Goal: Transaction & Acquisition: Purchase product/service

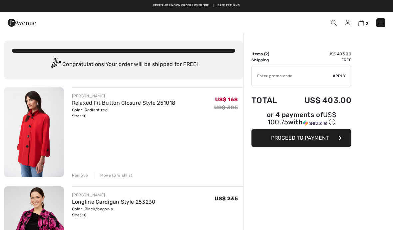
checkbox input "true"
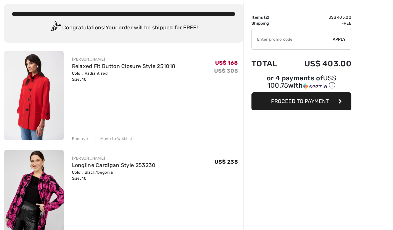
scroll to position [37, 0]
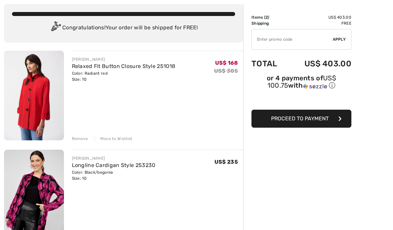
click at [31, 108] on img at bounding box center [34, 96] width 60 height 90
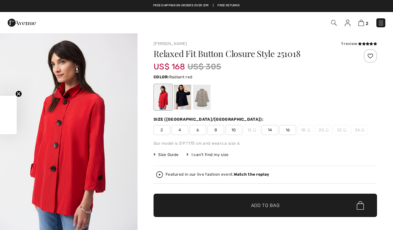
checkbox input "true"
click at [187, 97] on div at bounding box center [182, 97] width 17 height 25
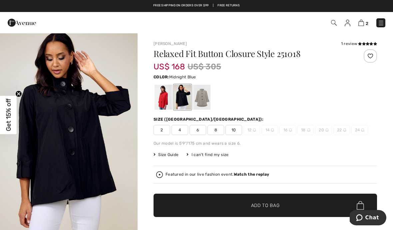
click at [206, 98] on div at bounding box center [201, 97] width 17 height 25
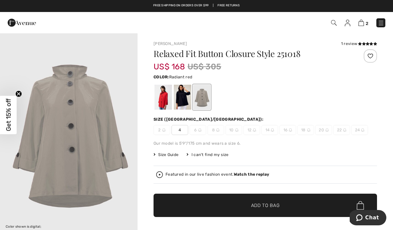
click at [171, 95] on div at bounding box center [163, 97] width 17 height 25
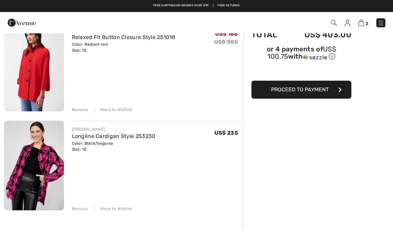
click at [48, 164] on img at bounding box center [34, 166] width 60 height 90
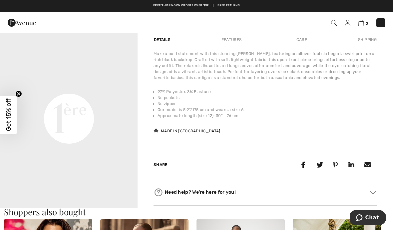
scroll to position [430, 0]
click at [121, 85] on video "Your browser does not support the video tag." at bounding box center [69, 50] width 138 height 69
click at [113, 85] on video "Your browser does not support the video tag." at bounding box center [69, 50] width 138 height 69
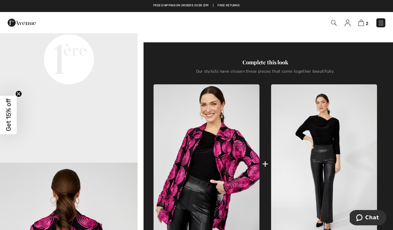
scroll to position [197, 0]
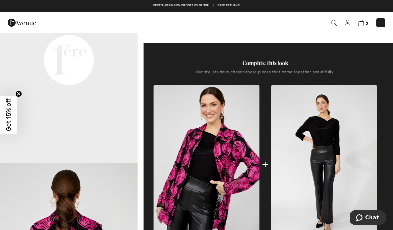
click at [364, 26] on img at bounding box center [362, 23] width 6 height 6
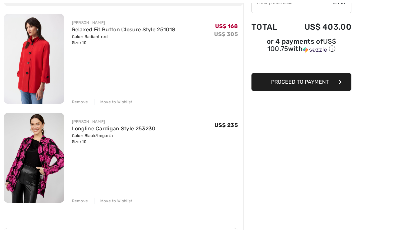
scroll to position [92, 0]
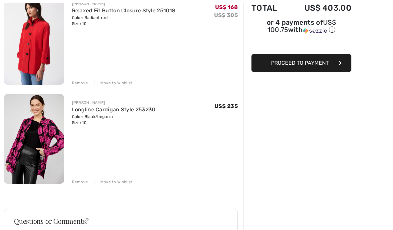
click at [47, 47] on img at bounding box center [34, 40] width 60 height 90
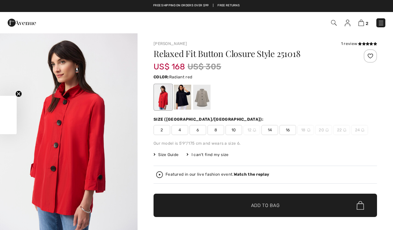
checkbox input "true"
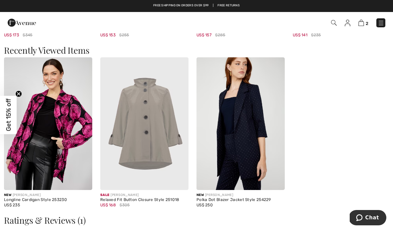
scroll to position [959, 0]
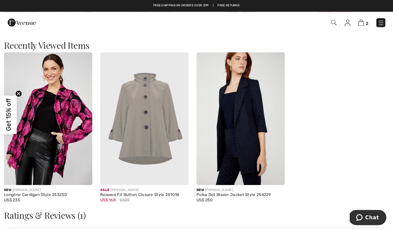
click at [72, 134] on img at bounding box center [48, 119] width 88 height 133
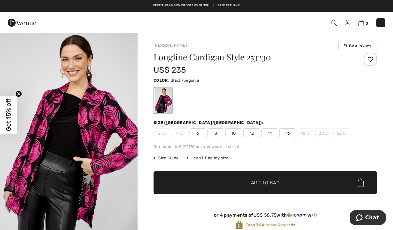
click at [364, 22] on img at bounding box center [362, 23] width 6 height 6
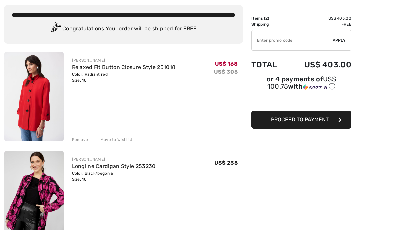
scroll to position [36, 0]
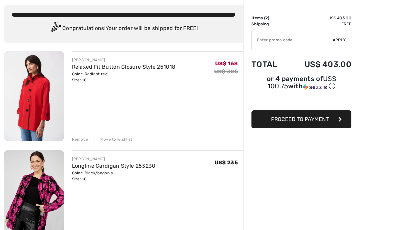
click at [46, 96] on img at bounding box center [34, 97] width 60 height 90
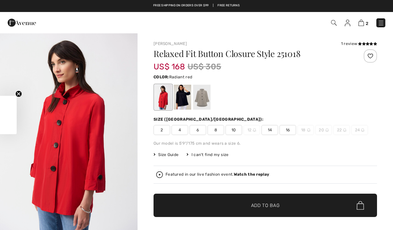
checkbox input "true"
click at [363, 20] on img at bounding box center [362, 23] width 6 height 6
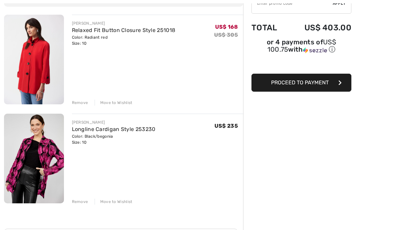
scroll to position [81, 0]
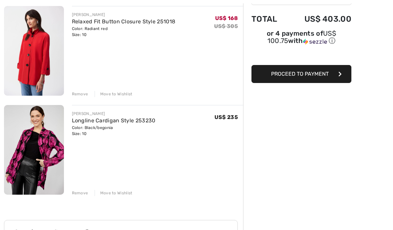
click at [45, 148] on img at bounding box center [34, 150] width 60 height 90
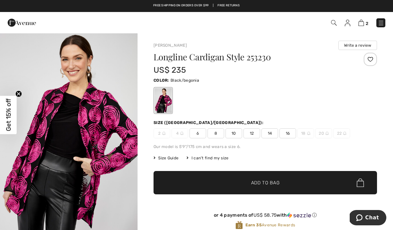
click at [364, 21] on img at bounding box center [362, 23] width 6 height 6
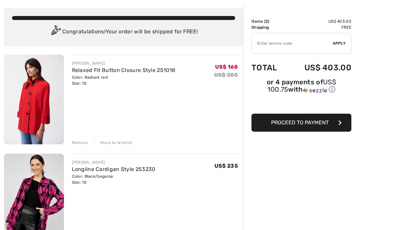
scroll to position [52, 0]
